Goal: Download file/media

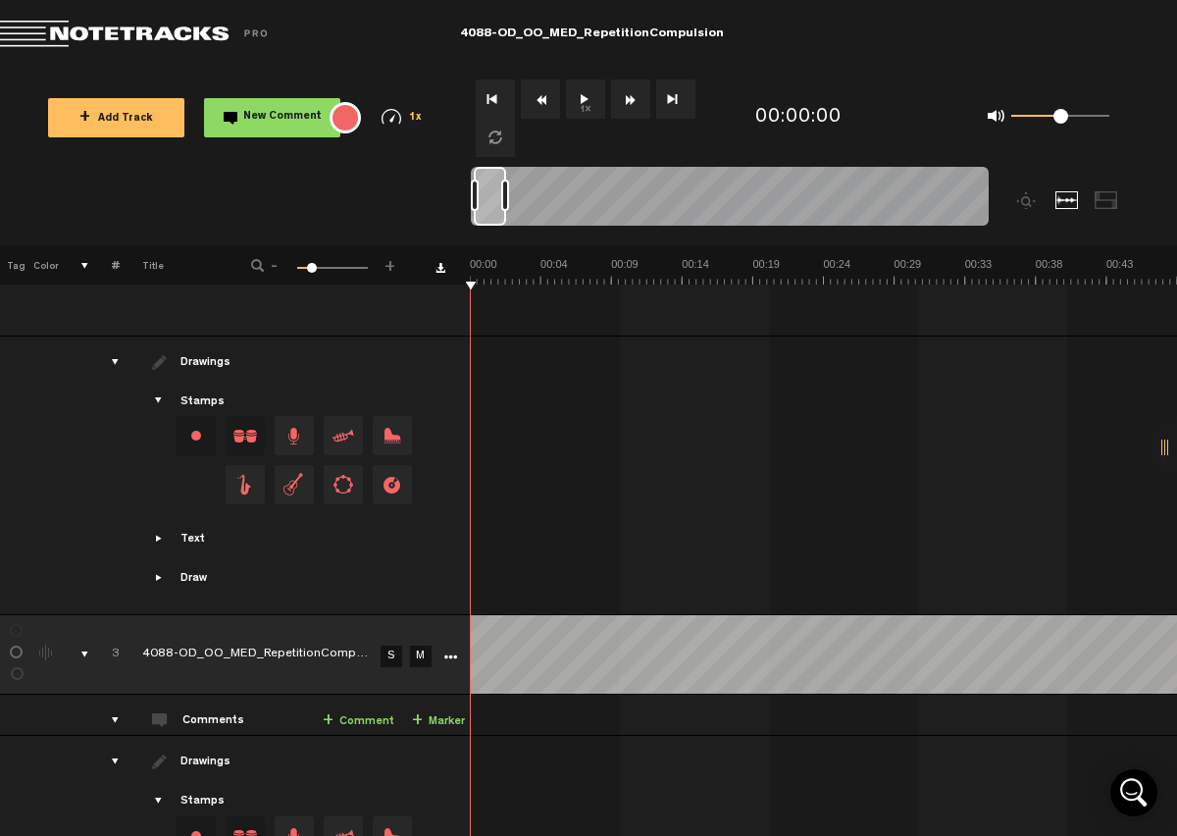
scroll to position [1612, 0]
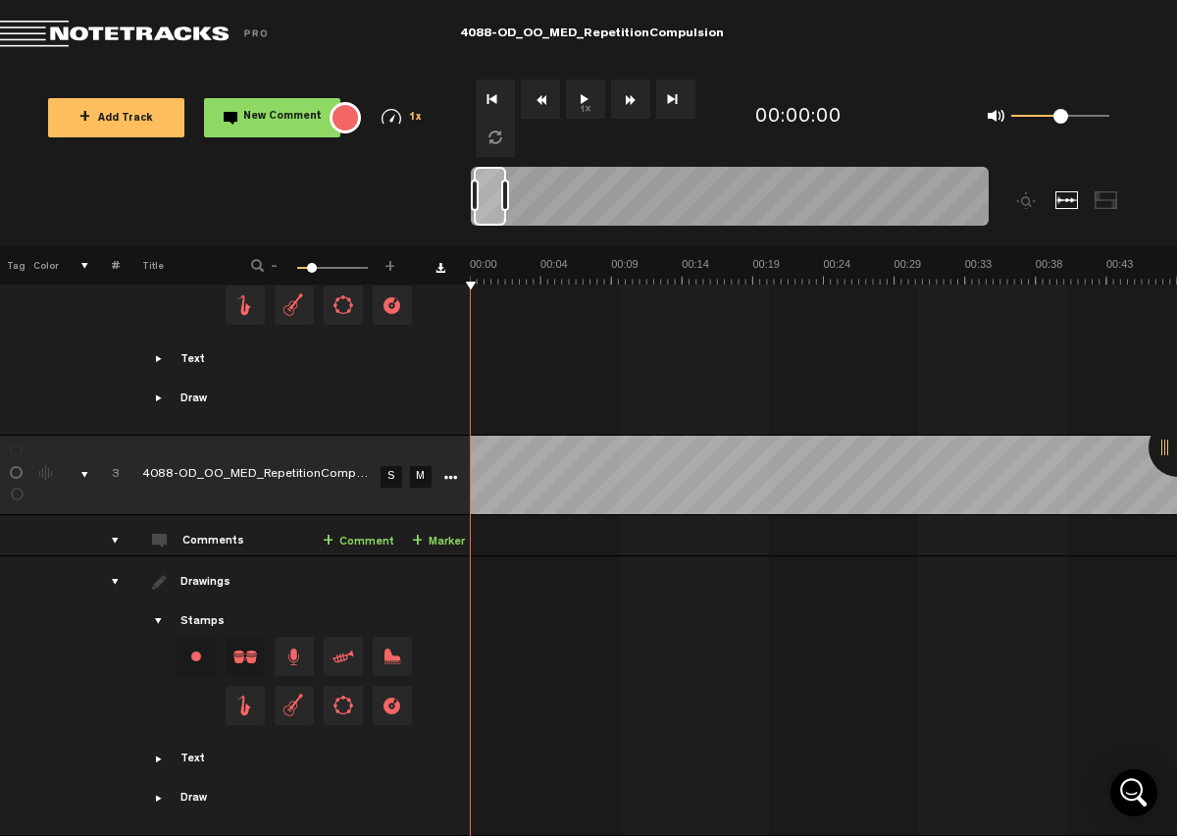
click at [389, 466] on link "S" at bounding box center [392, 477] width 22 height 22
click at [595, 95] on button "1x" at bounding box center [585, 98] width 39 height 39
click at [585, 96] on button "1x" at bounding box center [585, 98] width 39 height 39
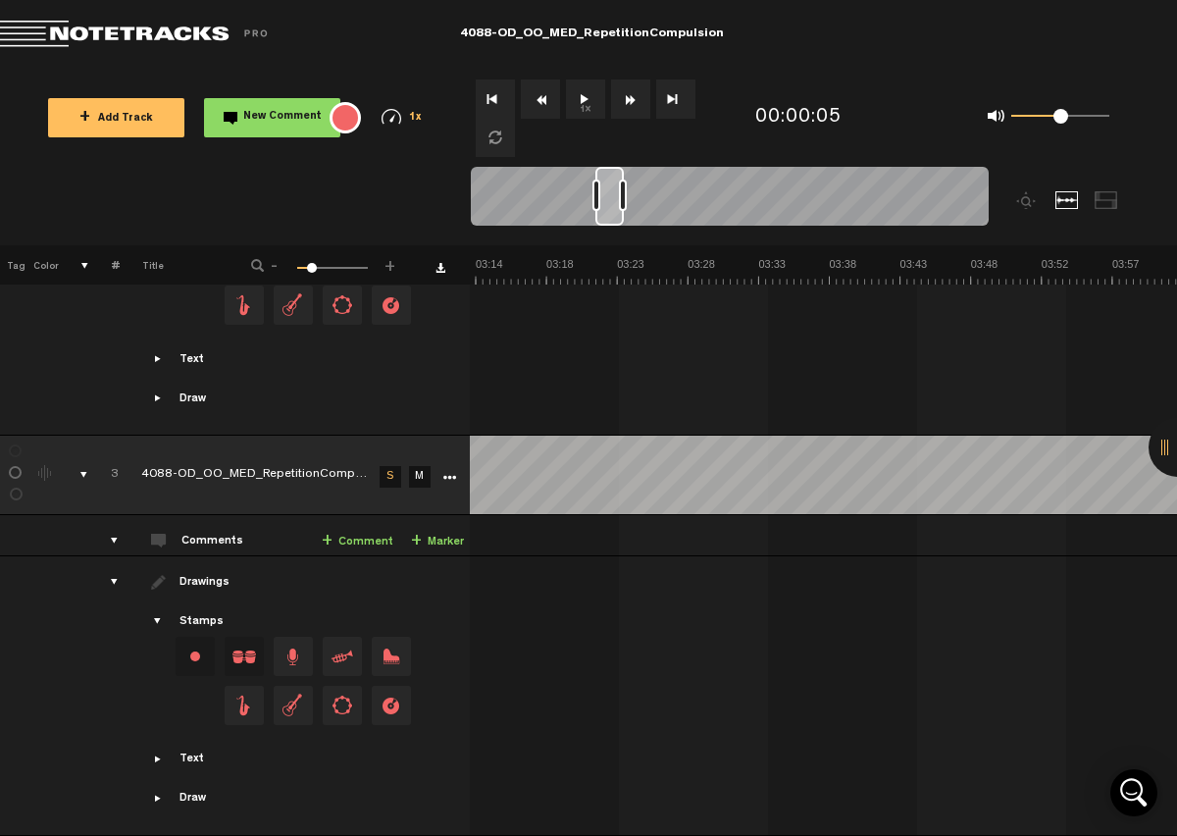
drag, startPoint x: 485, startPoint y: 203, endPoint x: 606, endPoint y: 209, distance: 121.8
click at [606, 209] on div at bounding box center [609, 196] width 28 height 59
click at [585, 97] on button "1x" at bounding box center [585, 98] width 39 height 39
click at [585, 98] on button "1x" at bounding box center [585, 98] width 39 height 39
click at [442, 471] on icon "More" at bounding box center [449, 478] width 14 height 14
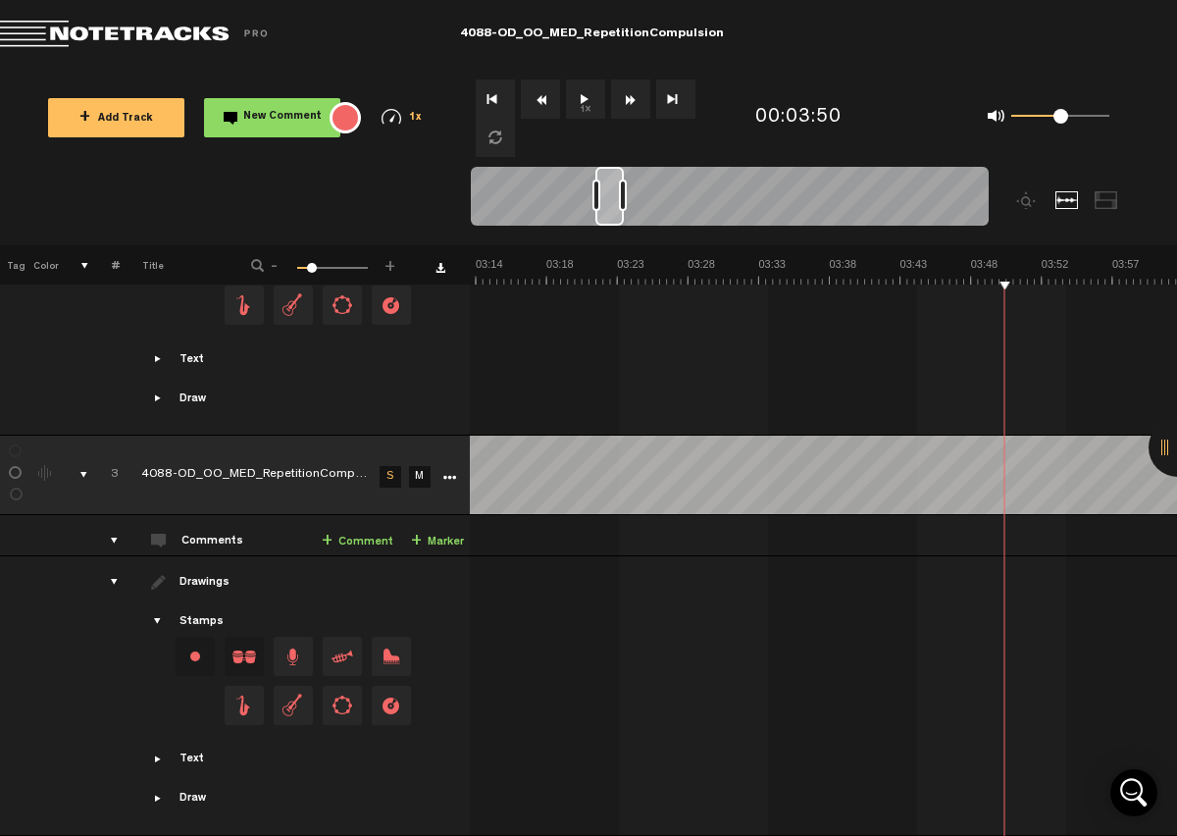
click at [385, 585] on td "Drawings Stamps Text Intro +" at bounding box center [294, 695] width 351 height 279
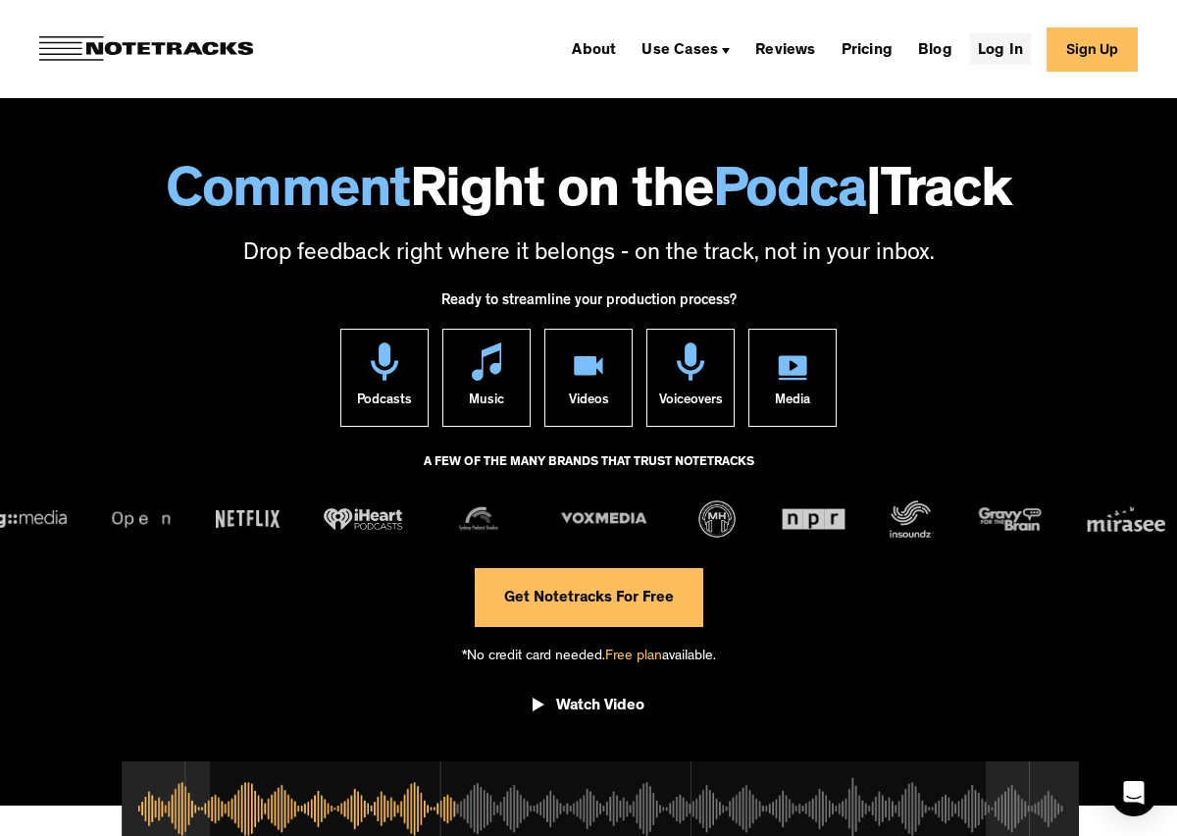
click at [988, 53] on link "Log In" at bounding box center [1000, 48] width 61 height 31
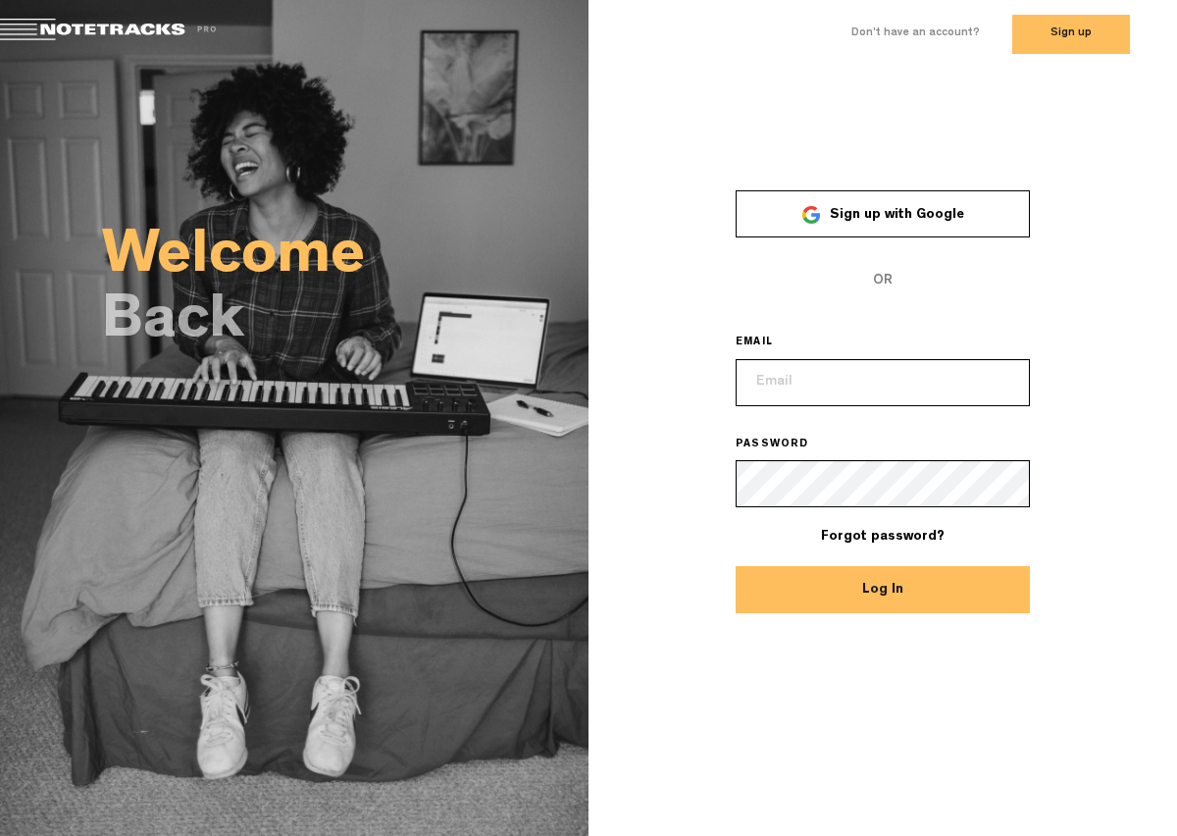
click at [888, 209] on span "Sign up with Google" at bounding box center [897, 215] width 134 height 14
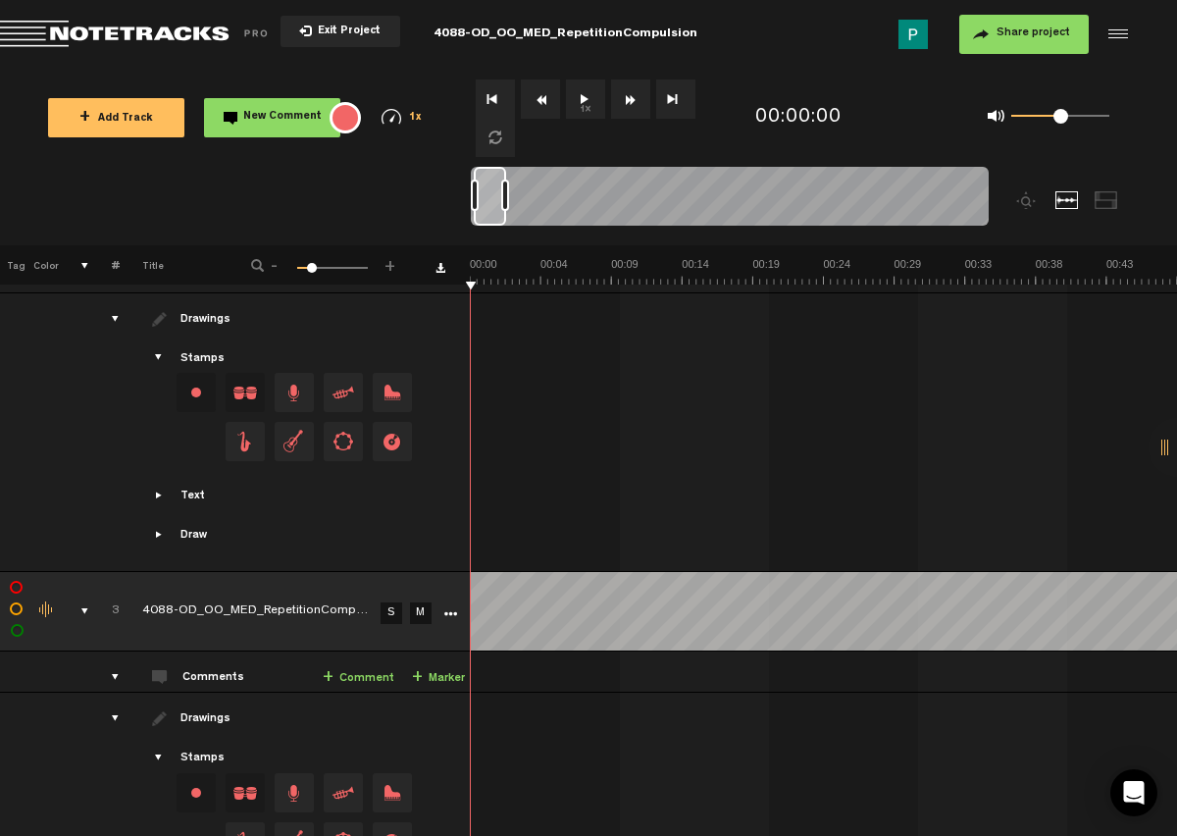
scroll to position [1612, 0]
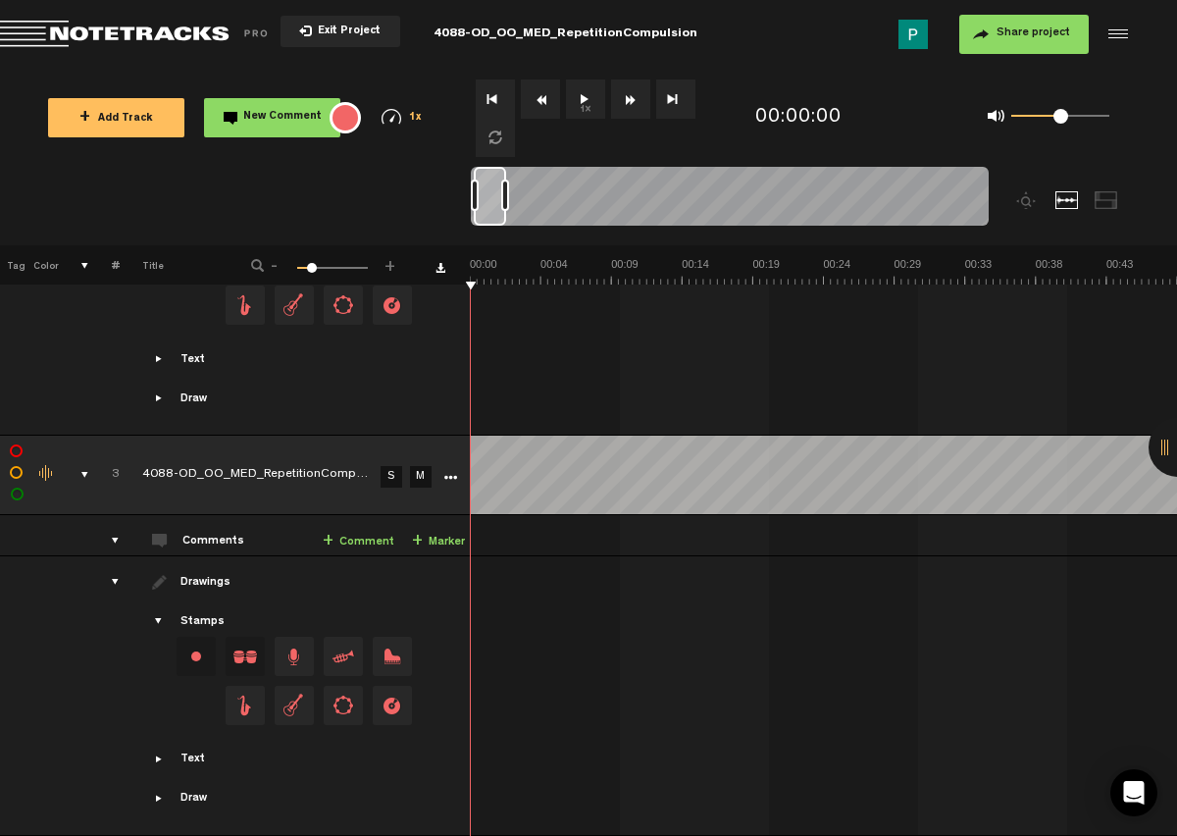
click at [443, 471] on icon "More" at bounding box center [450, 478] width 14 height 14
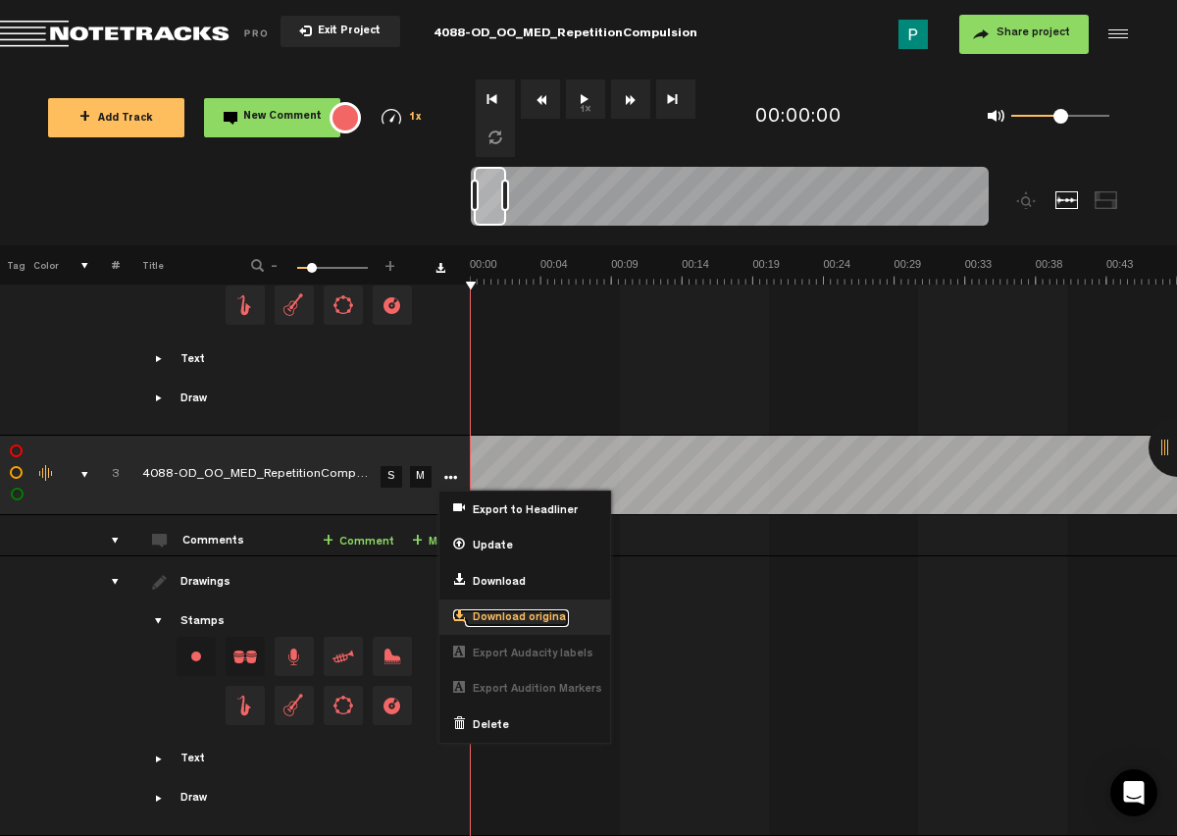
click at [517, 610] on span "Download original" at bounding box center [517, 618] width 104 height 17
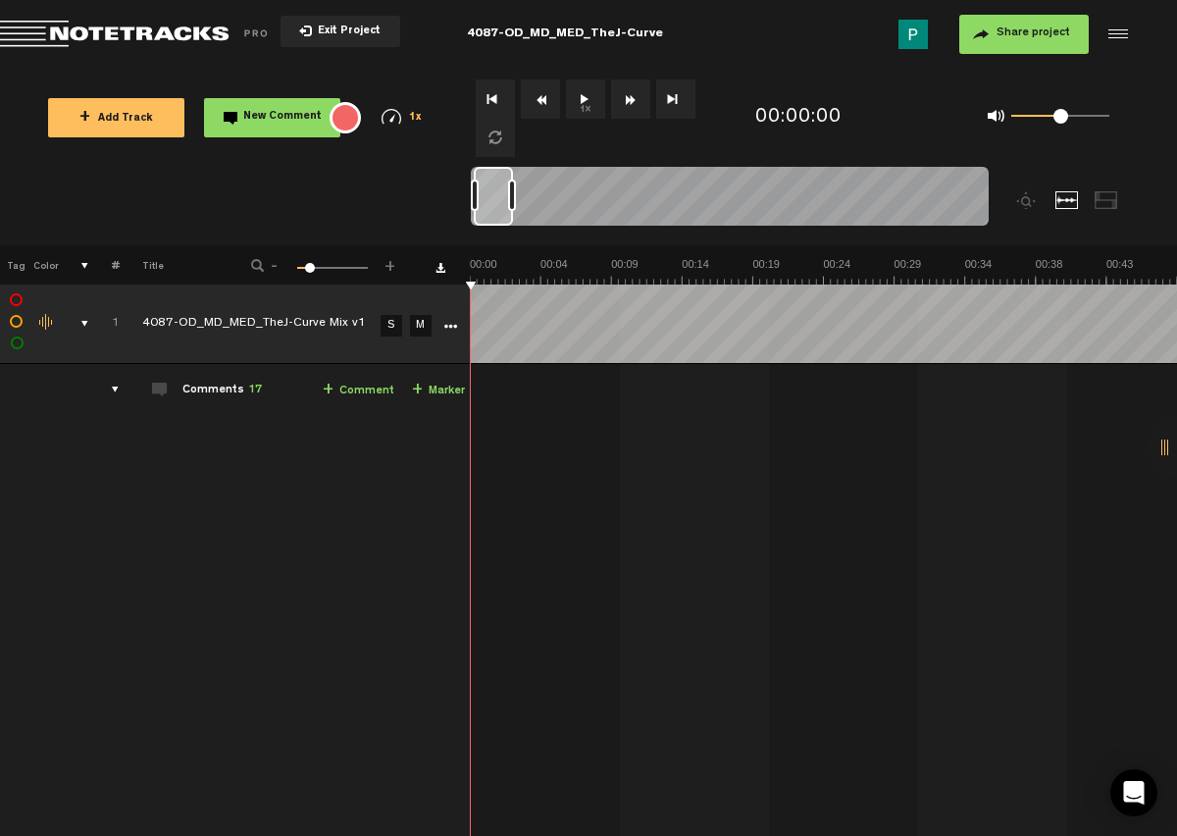
scroll to position [849, 0]
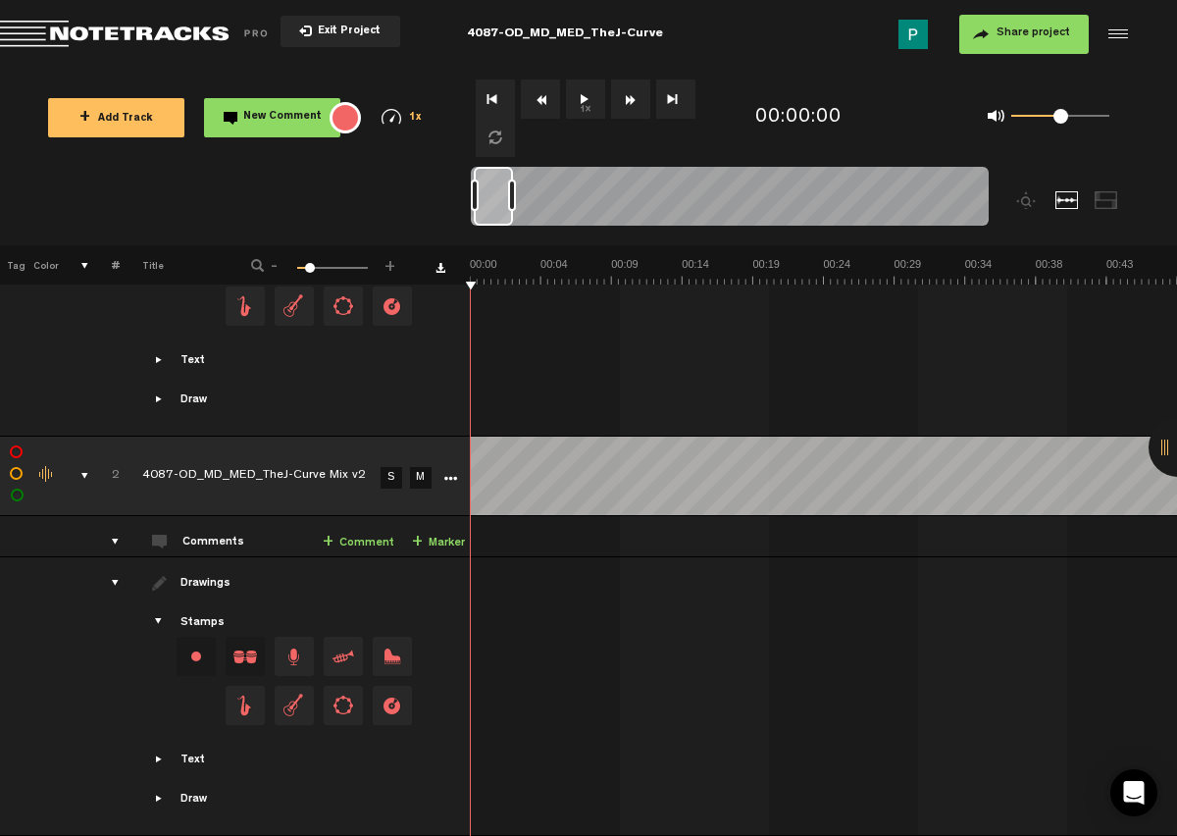
click at [445, 472] on icon "More" at bounding box center [450, 479] width 14 height 14
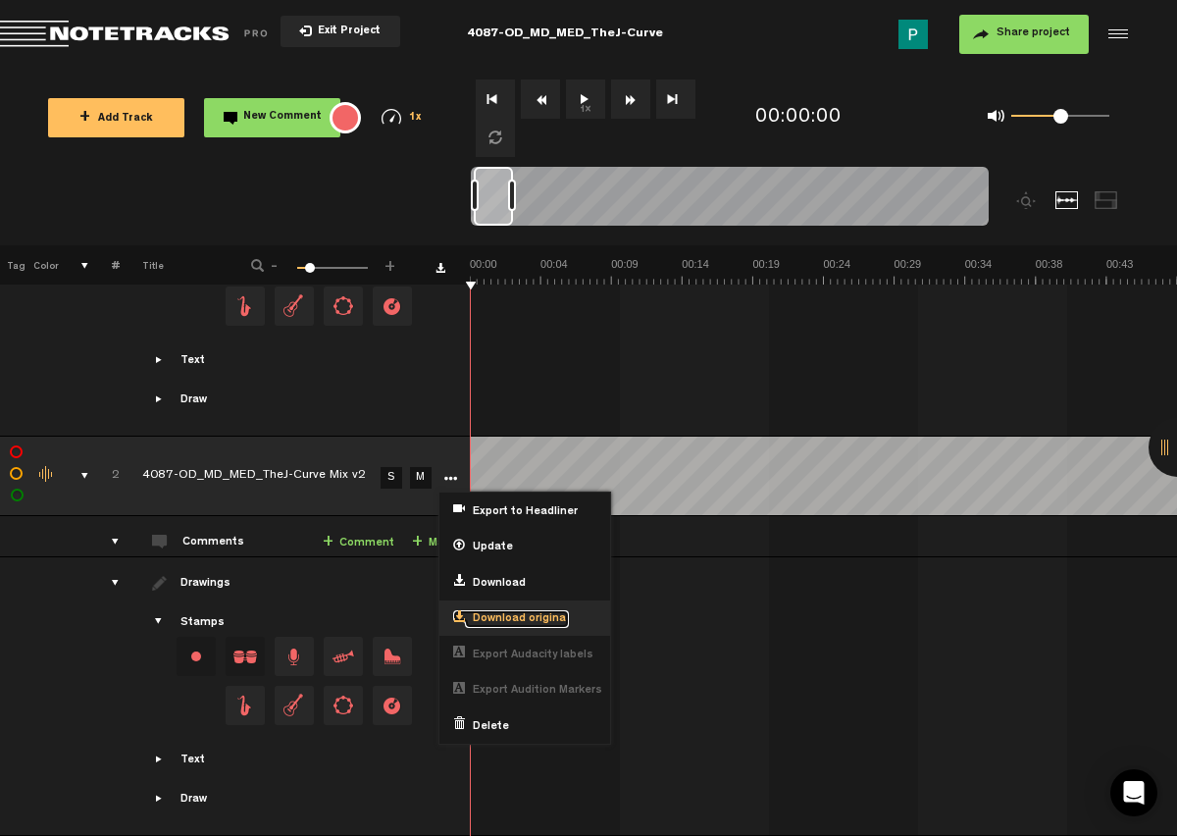
click at [509, 611] on span "Download original" at bounding box center [517, 619] width 104 height 17
